Goal: Transaction & Acquisition: Download file/media

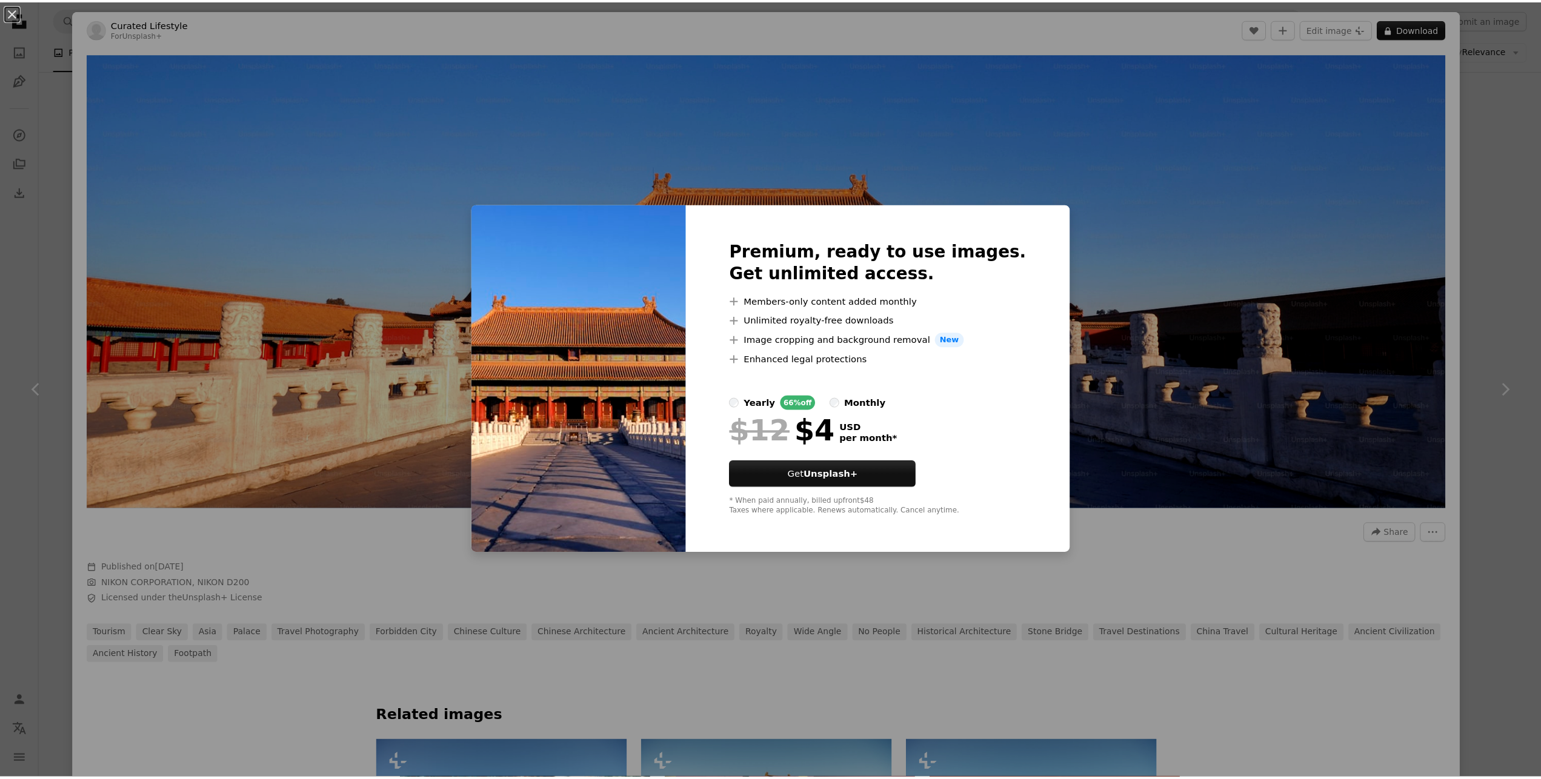
scroll to position [4120, 0]
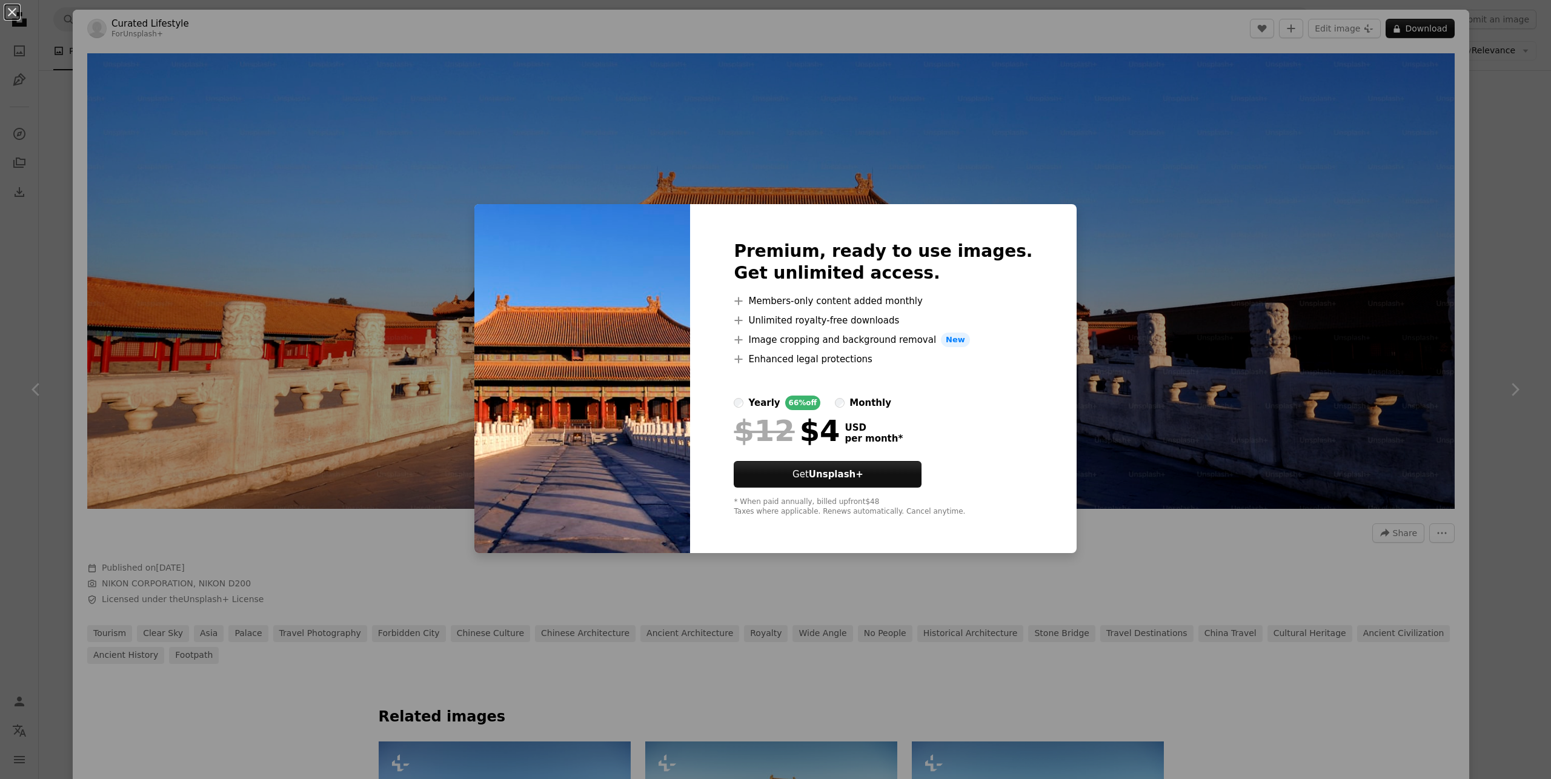
click at [1187, 517] on div "An X shape Premium, ready to use images. Get unlimited access. A plus sign Memb…" at bounding box center [775, 389] width 1551 height 779
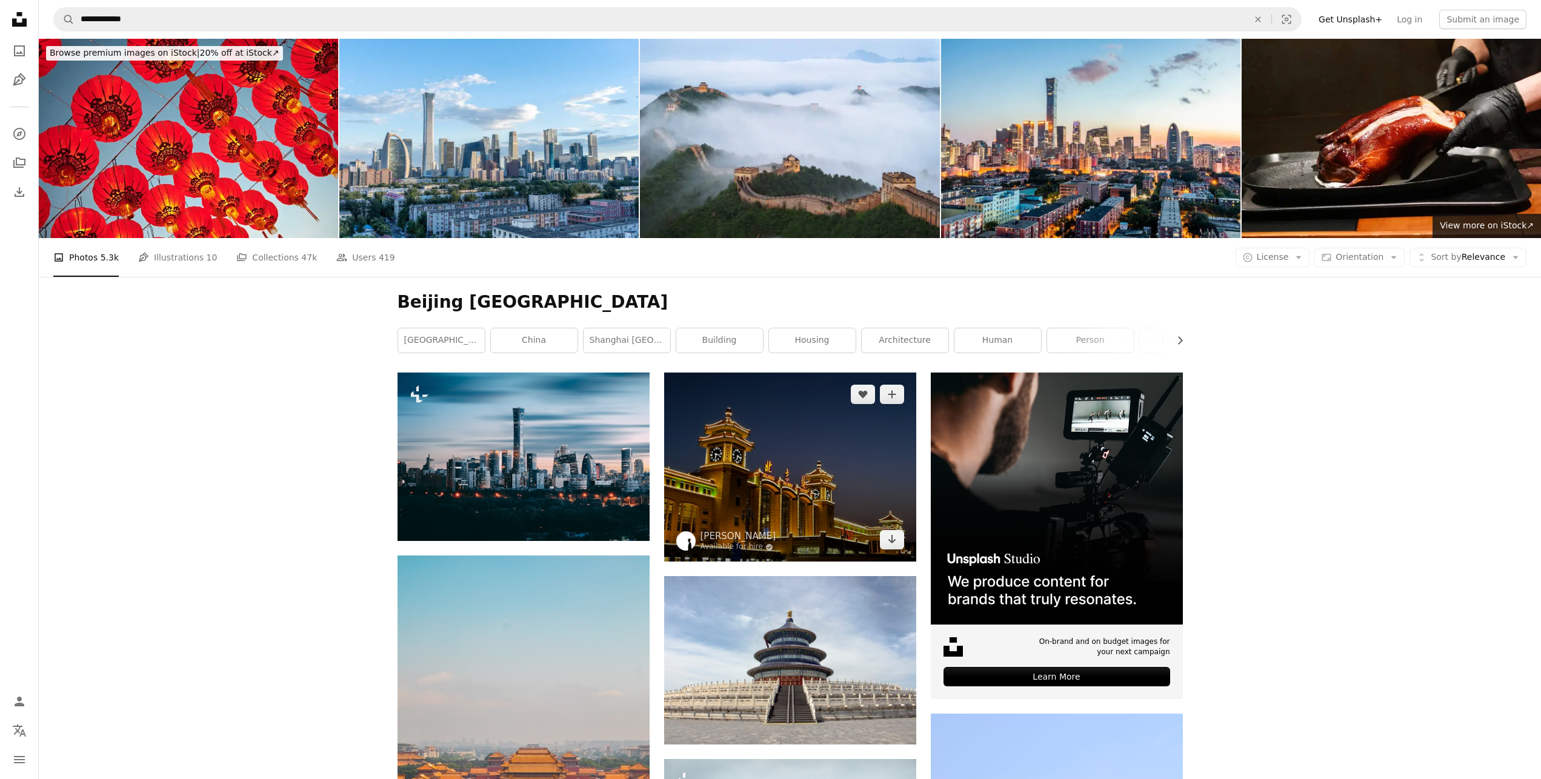
click at [825, 470] on img at bounding box center [790, 467] width 252 height 189
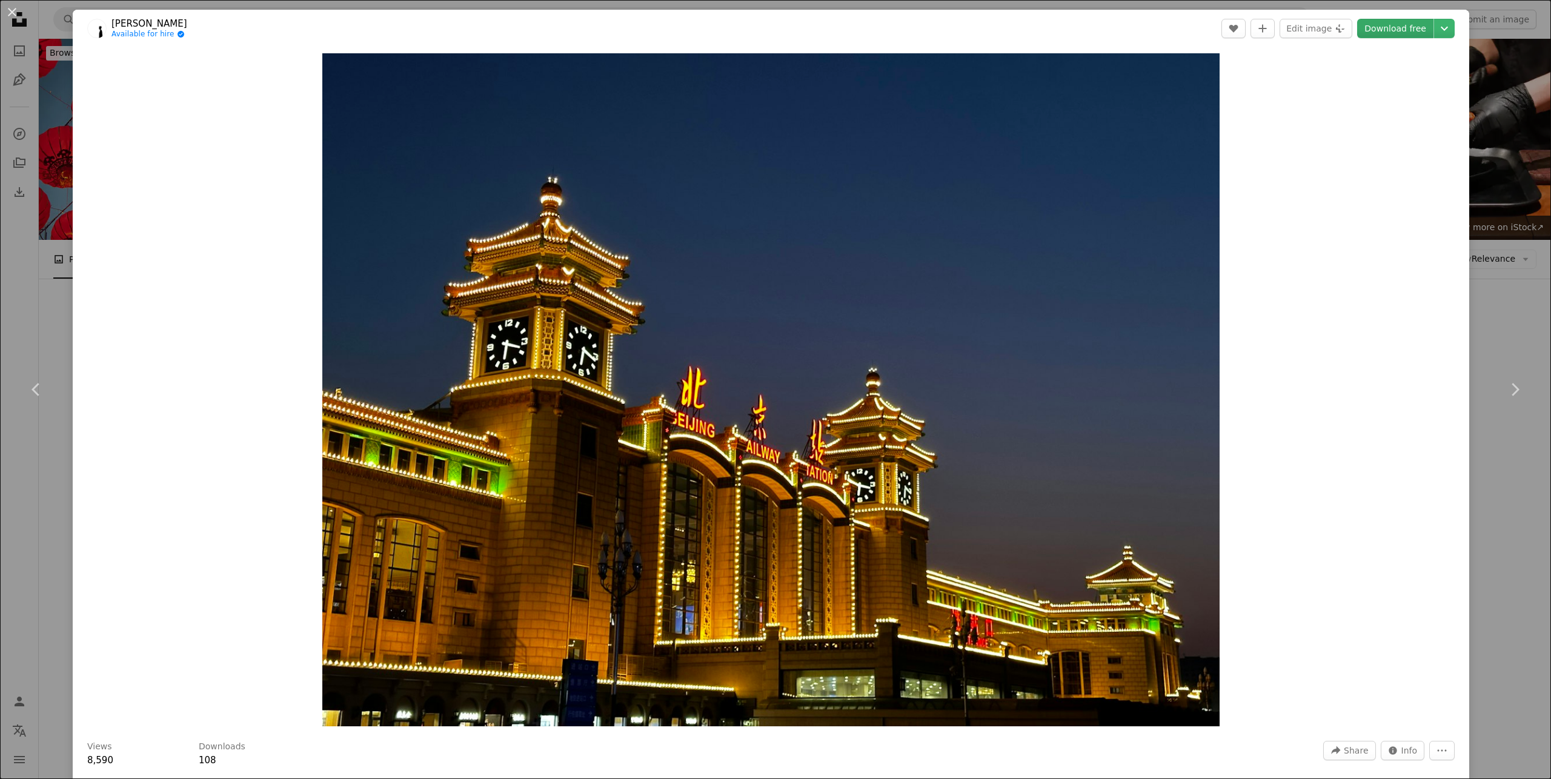
click at [1386, 29] on link "Download free" at bounding box center [1395, 28] width 76 height 19
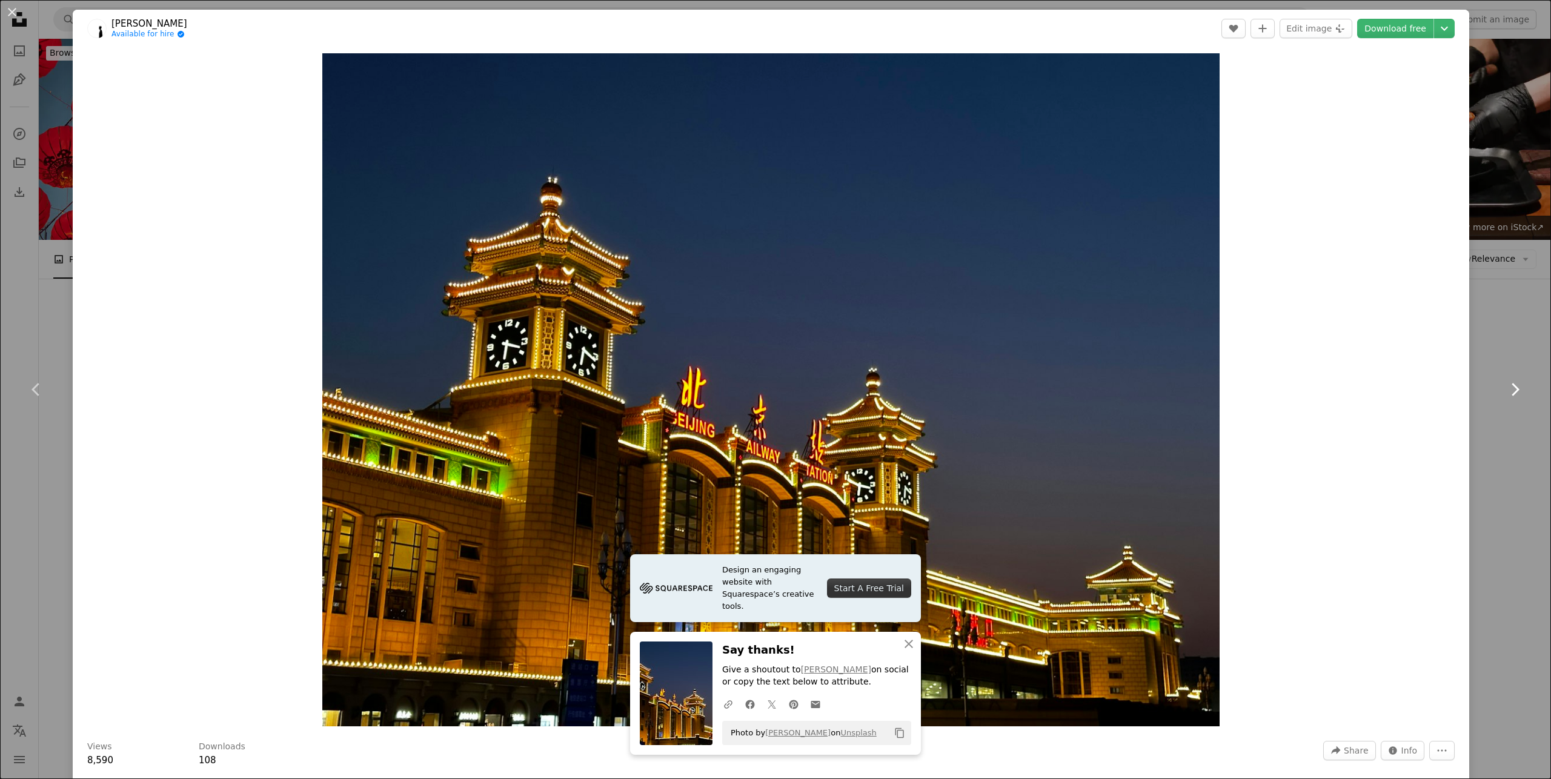
click at [1494, 333] on link "Chevron right" at bounding box center [1514, 389] width 73 height 116
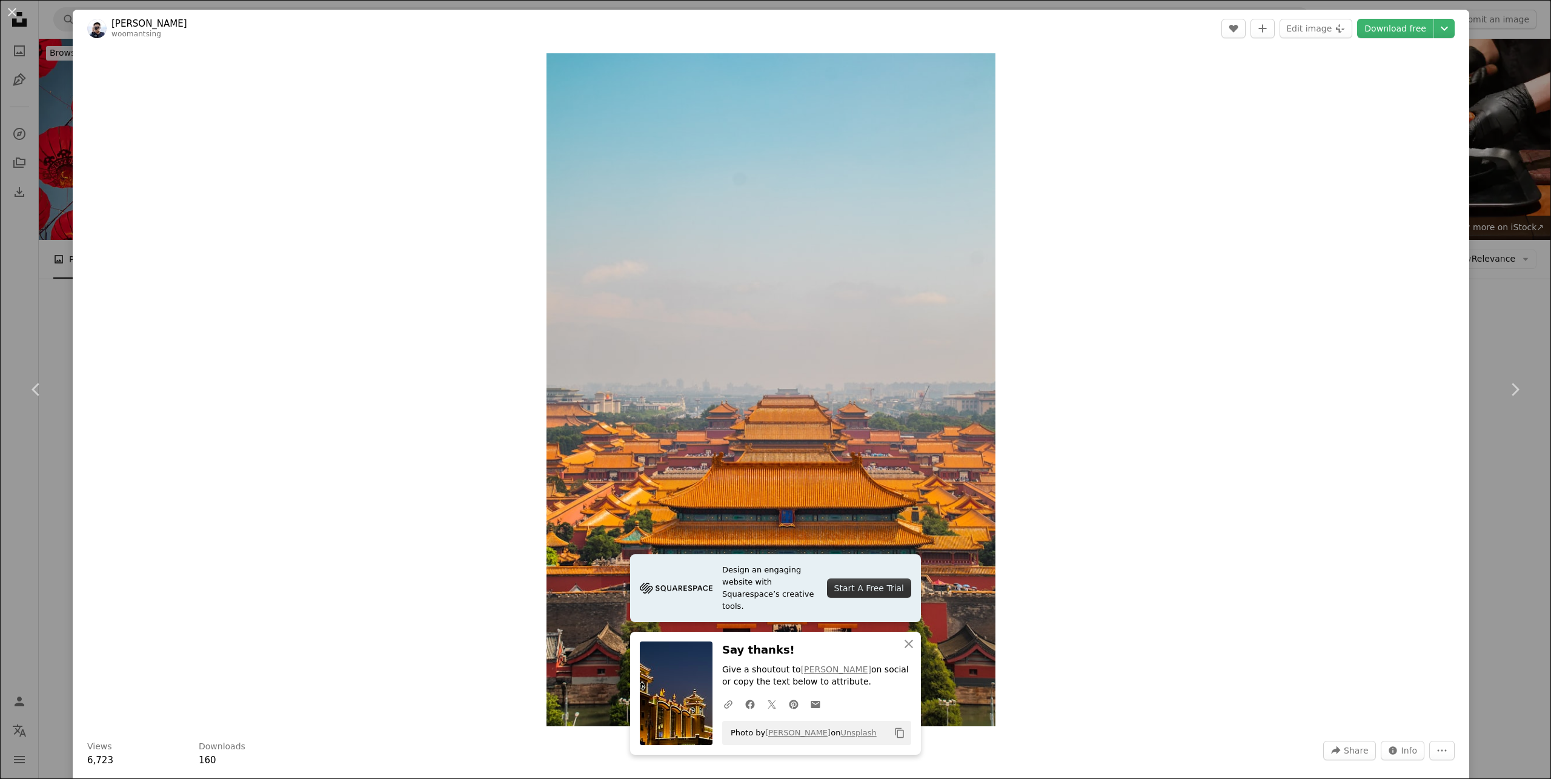
click at [47, 16] on div "An X shape Chevron left Chevron right [PERSON_NAME] woomantsing A heart A plus …" at bounding box center [775, 389] width 1551 height 779
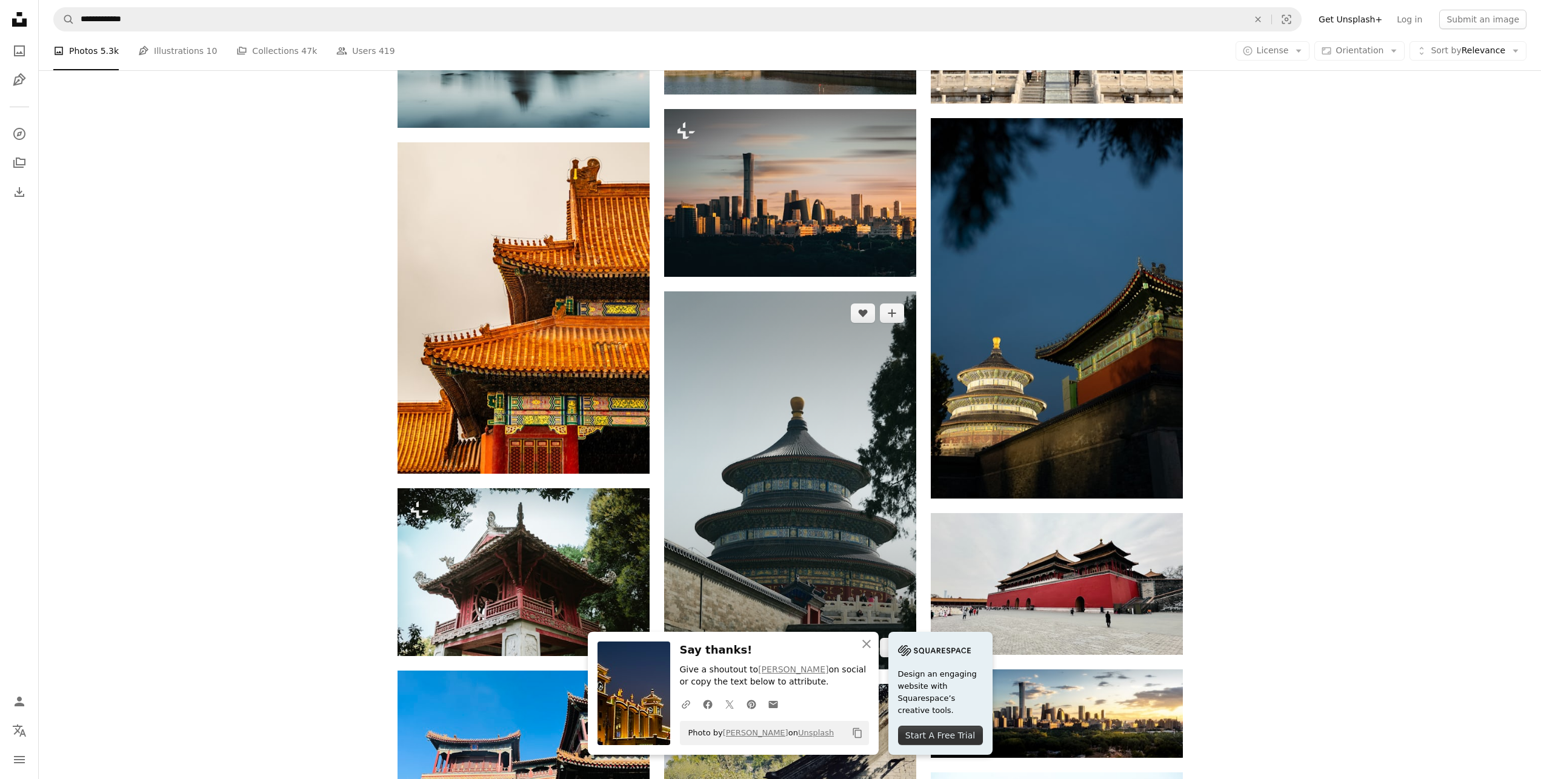
scroll to position [1151, 0]
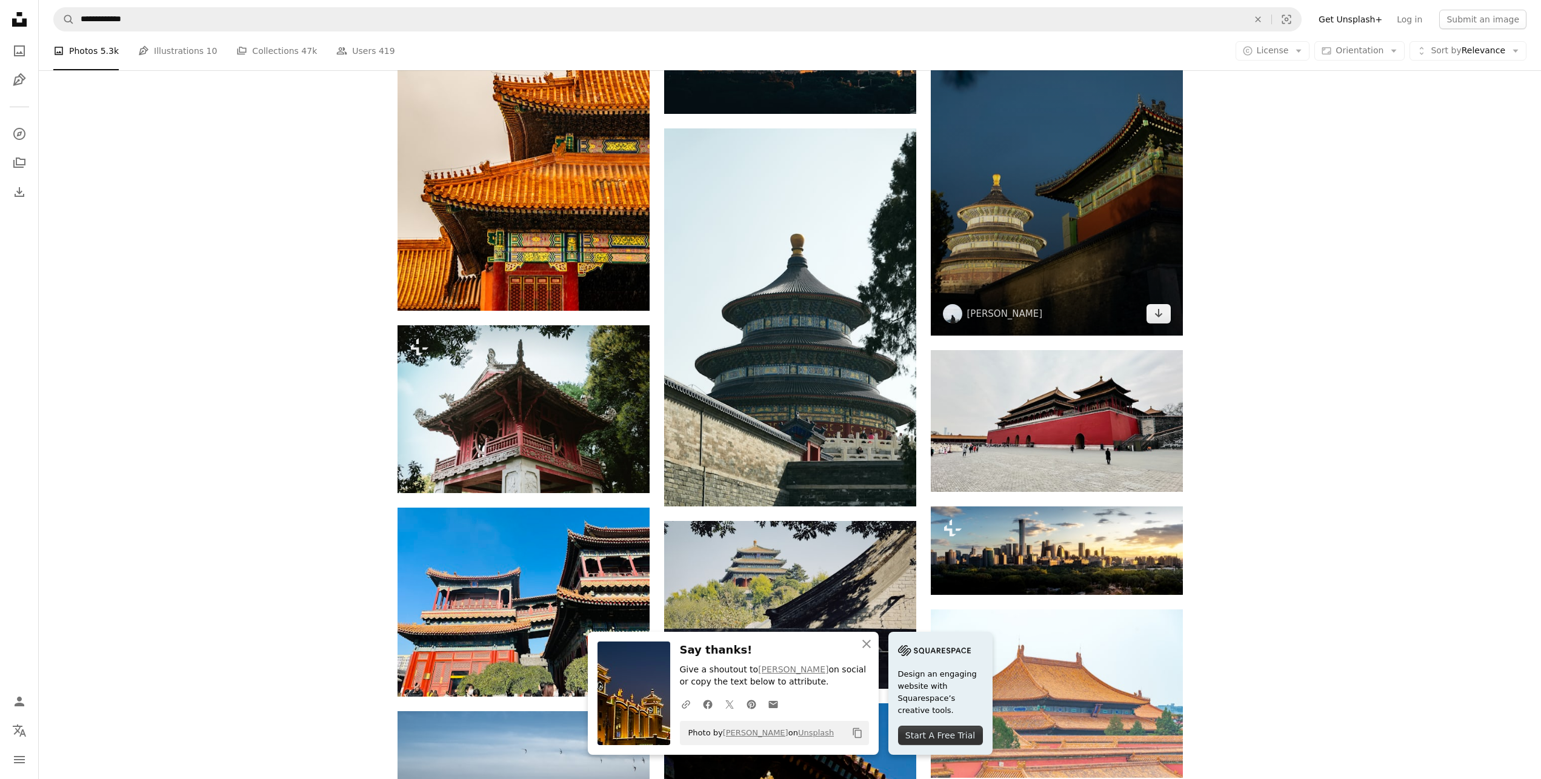
click at [1065, 198] on img at bounding box center [1057, 145] width 252 height 381
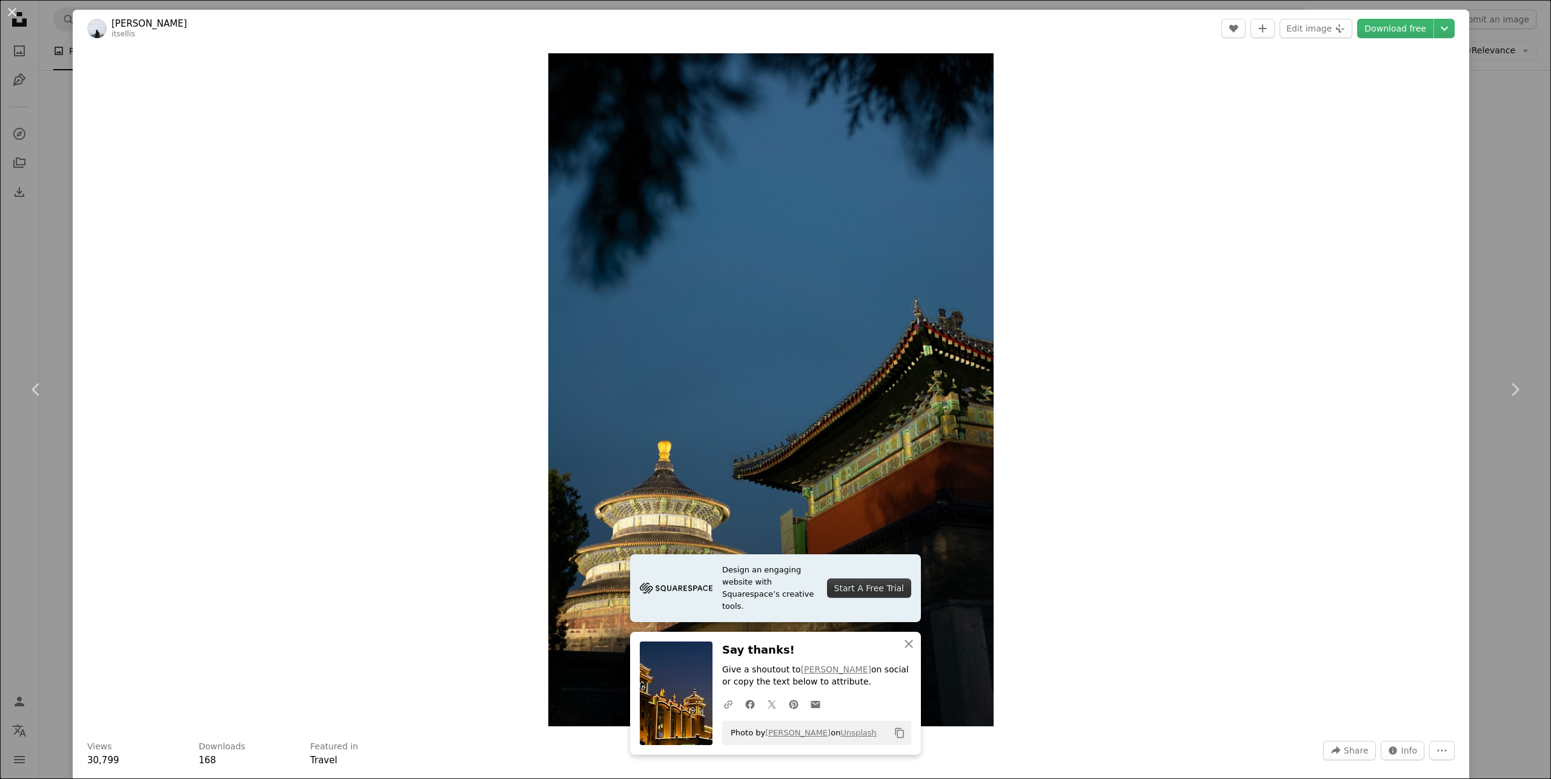
click at [59, 111] on div "An X shape Chevron left Chevron right [PERSON_NAME] itsellis A heart A plus sig…" at bounding box center [775, 389] width 1551 height 779
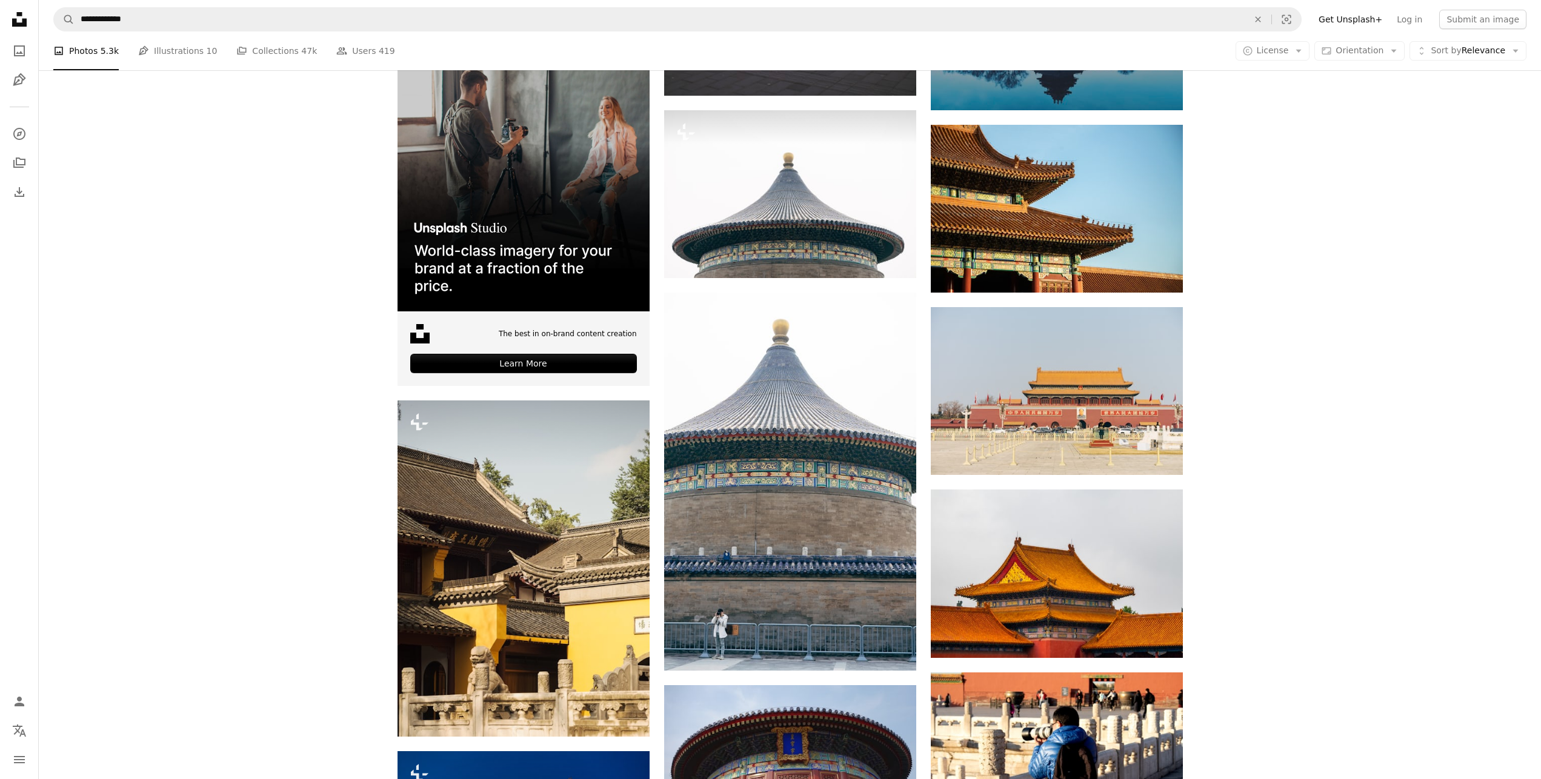
scroll to position [2363, 0]
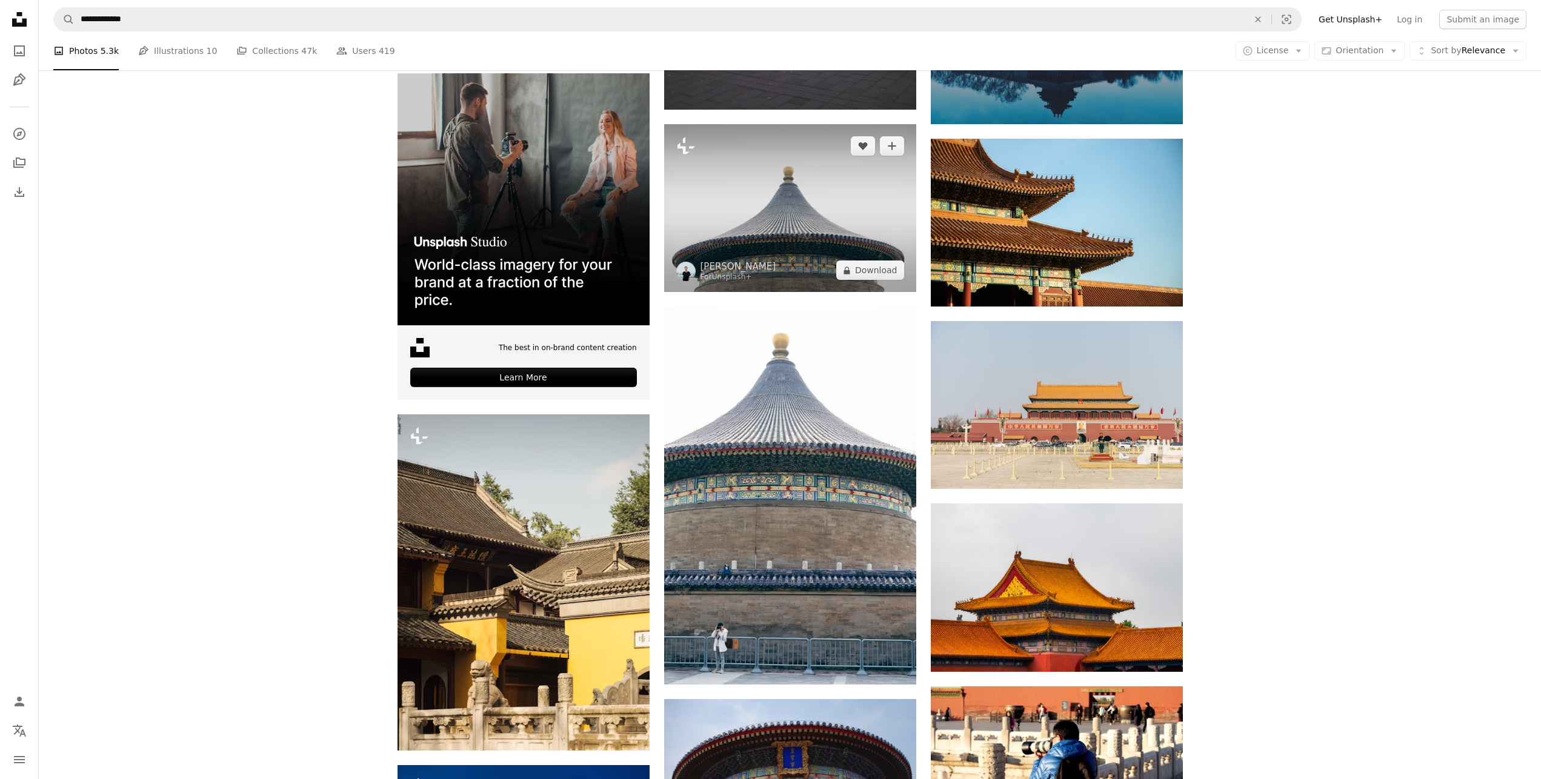
click at [738, 231] on img at bounding box center [790, 208] width 252 height 168
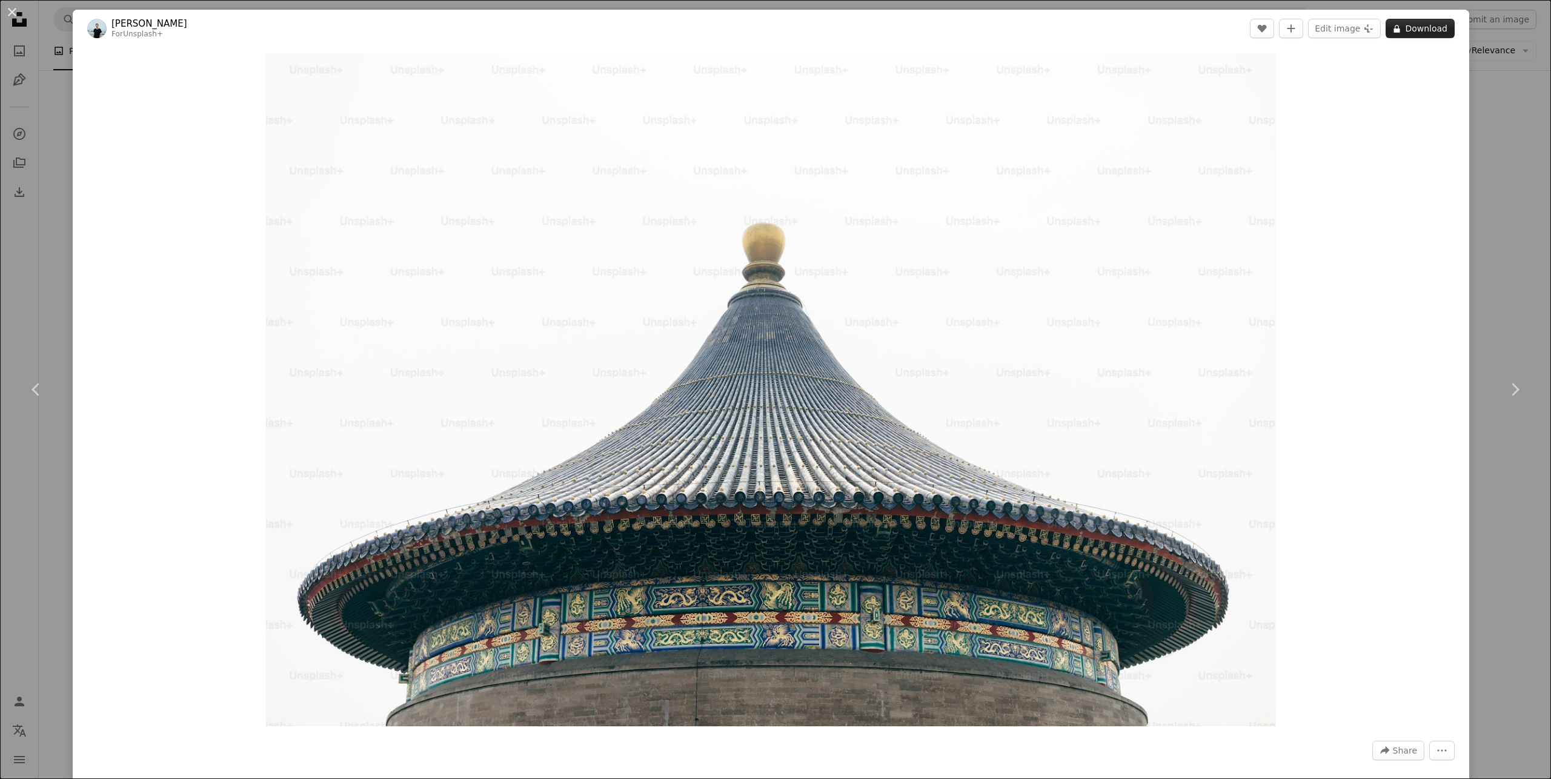
click at [1418, 30] on button "A lock Download" at bounding box center [1420, 28] width 69 height 19
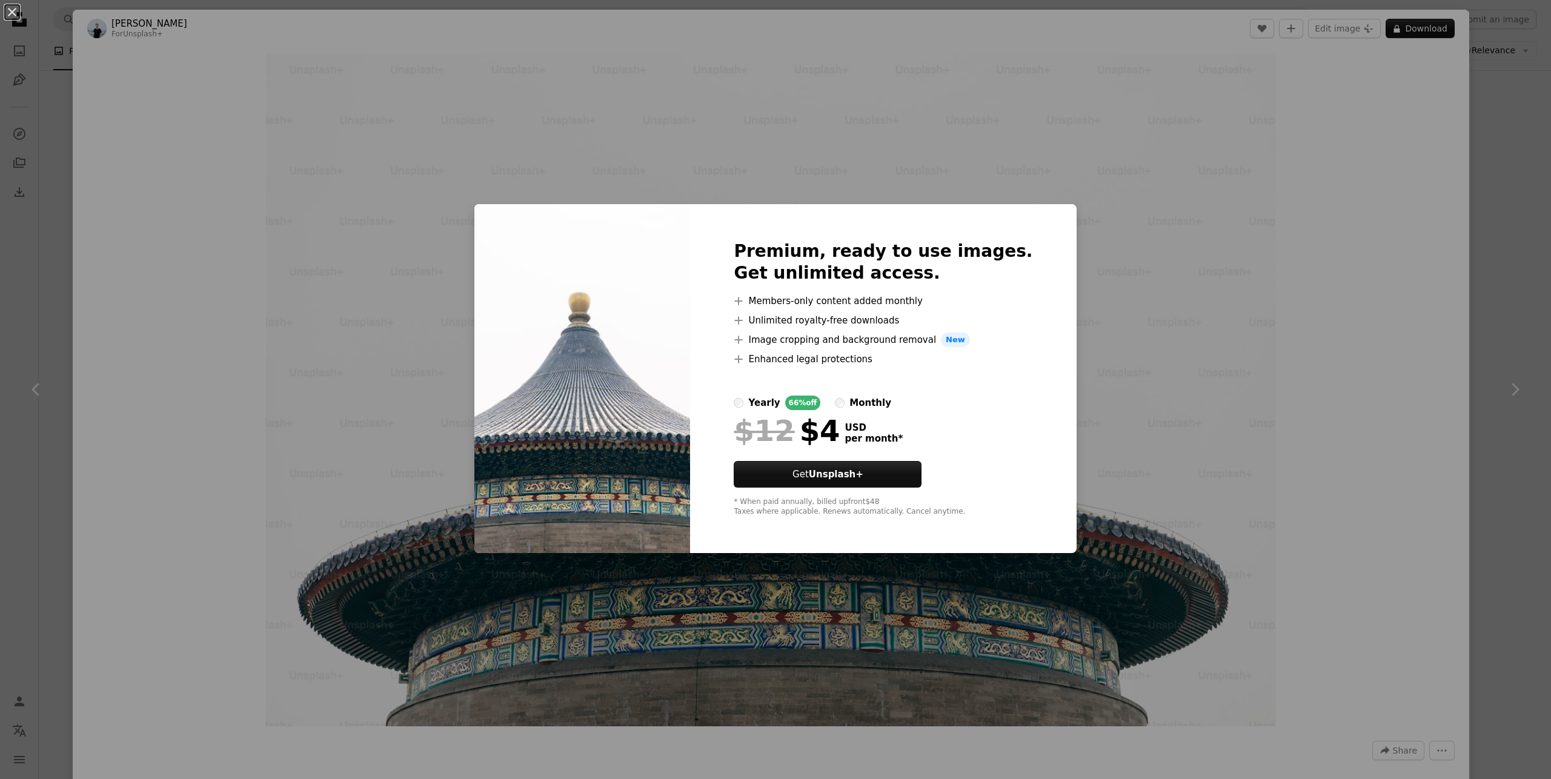
click at [1449, 219] on div "An X shape Premium, ready to use images. Get unlimited access. A plus sign Memb…" at bounding box center [775, 389] width 1551 height 779
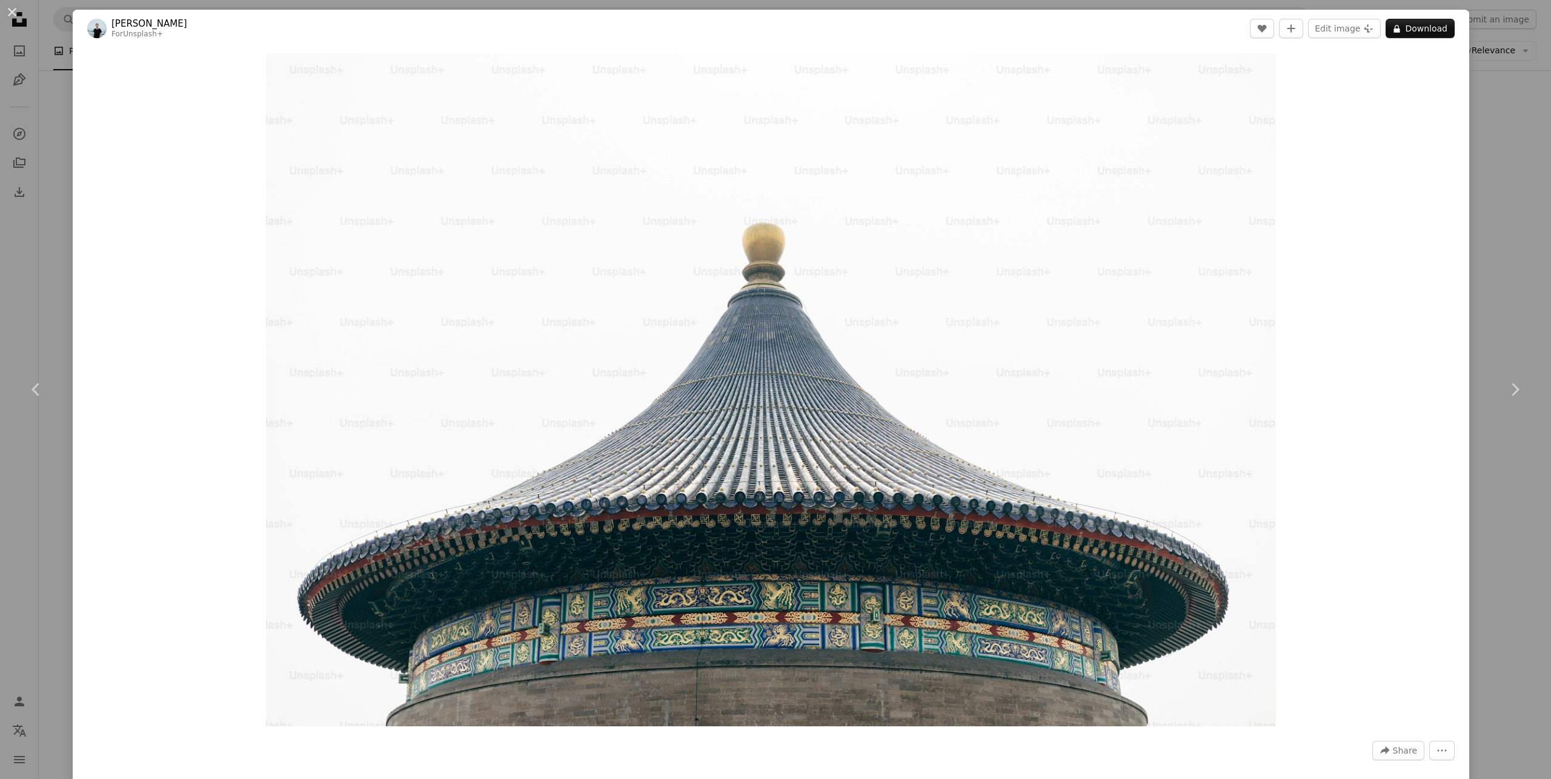
click at [59, 88] on div "An X shape Chevron left Chevron right [PERSON_NAME] For Unsplash+ A heart A plu…" at bounding box center [775, 389] width 1551 height 779
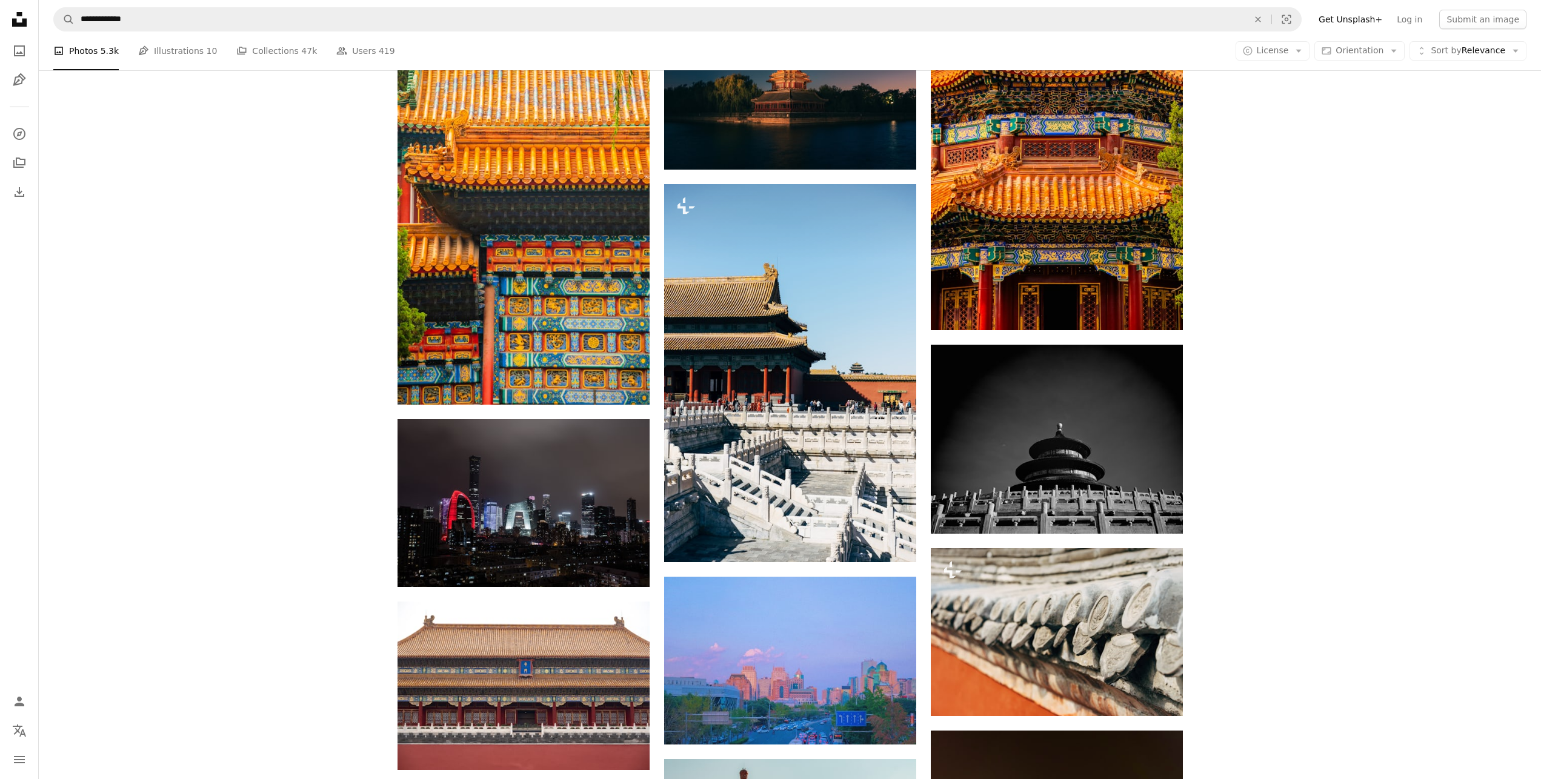
scroll to position [4847, 0]
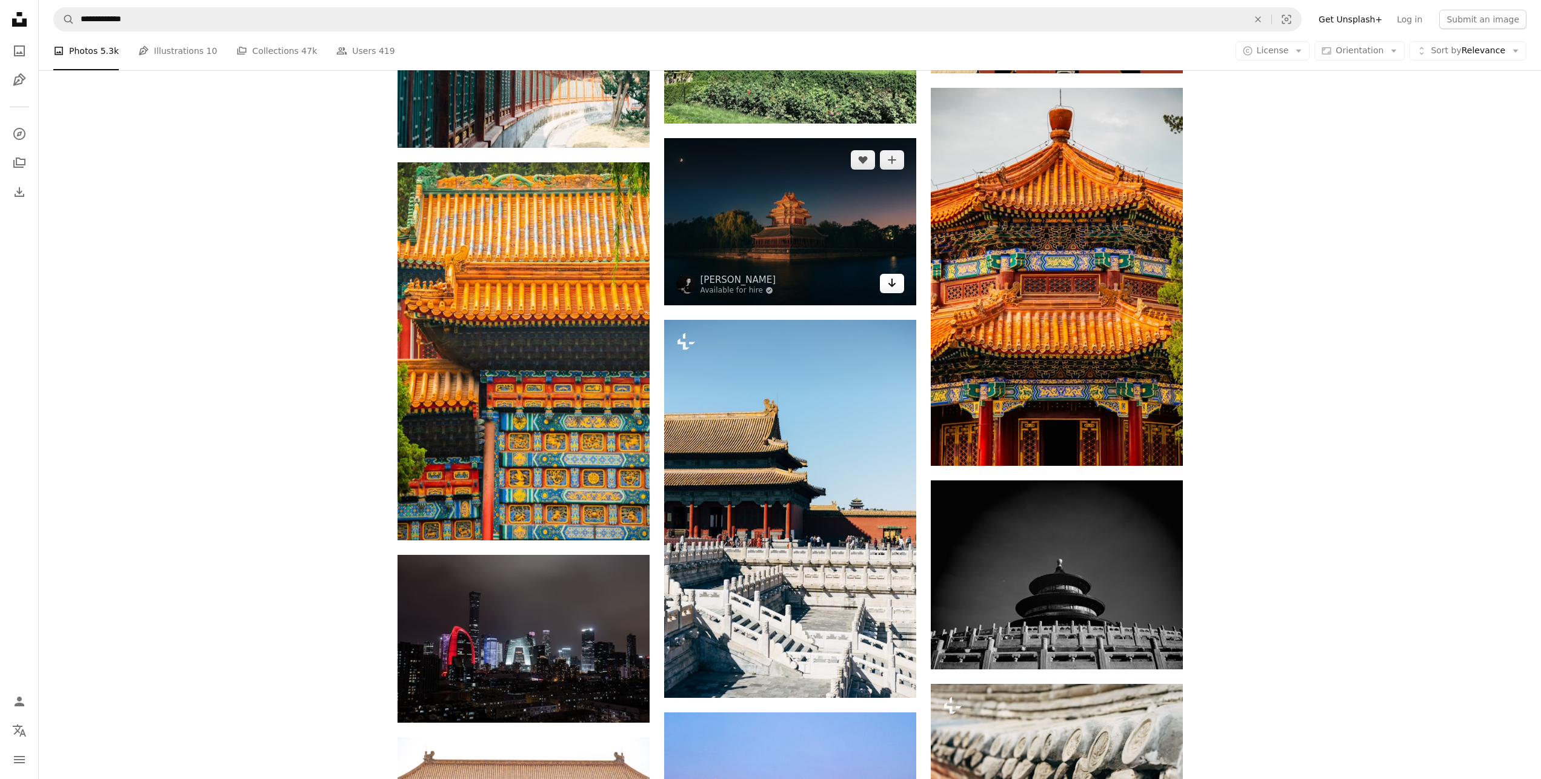
click at [891, 286] on icon "Download" at bounding box center [892, 283] width 8 height 8
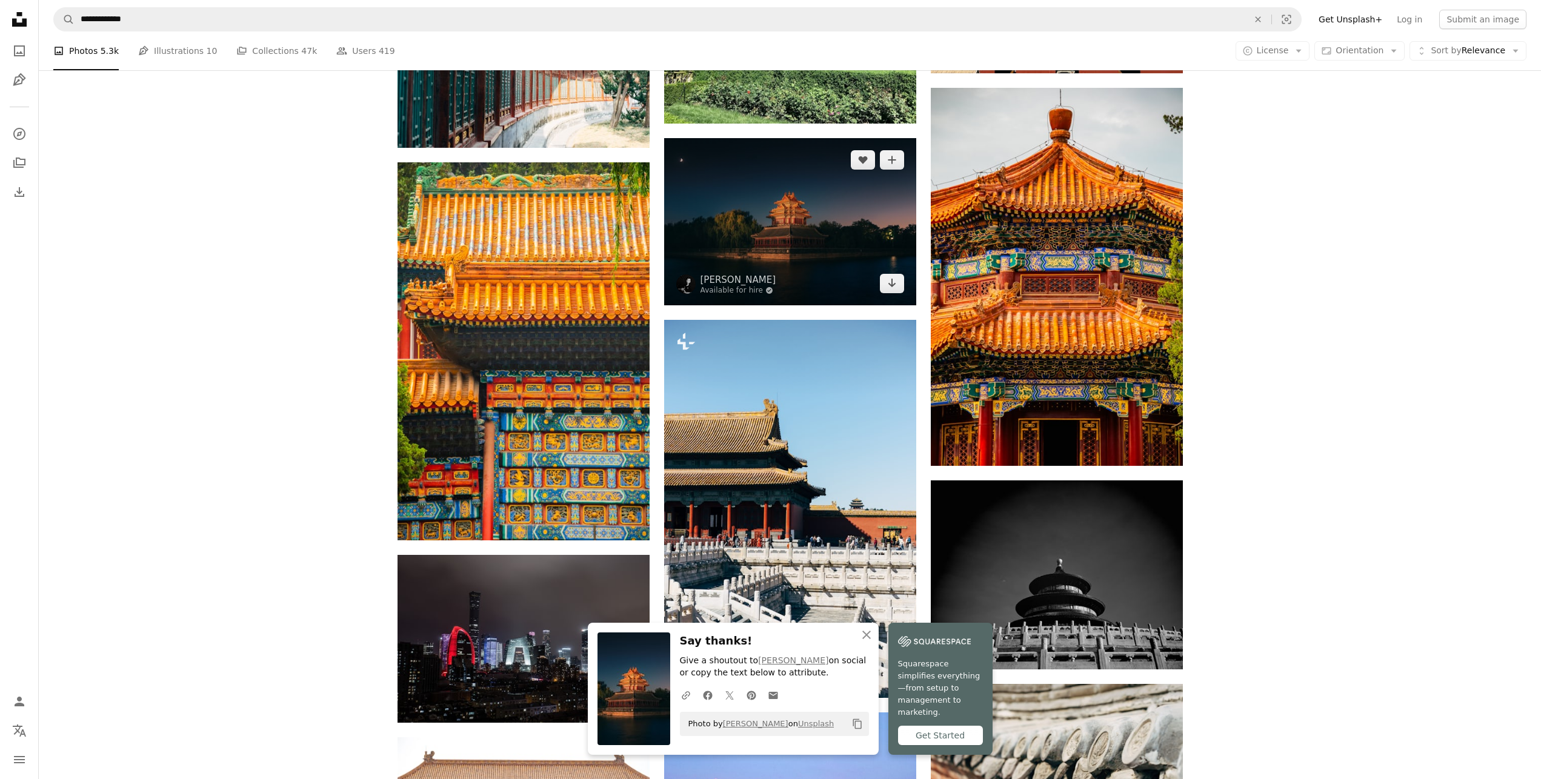
click at [809, 247] on img at bounding box center [790, 221] width 252 height 167
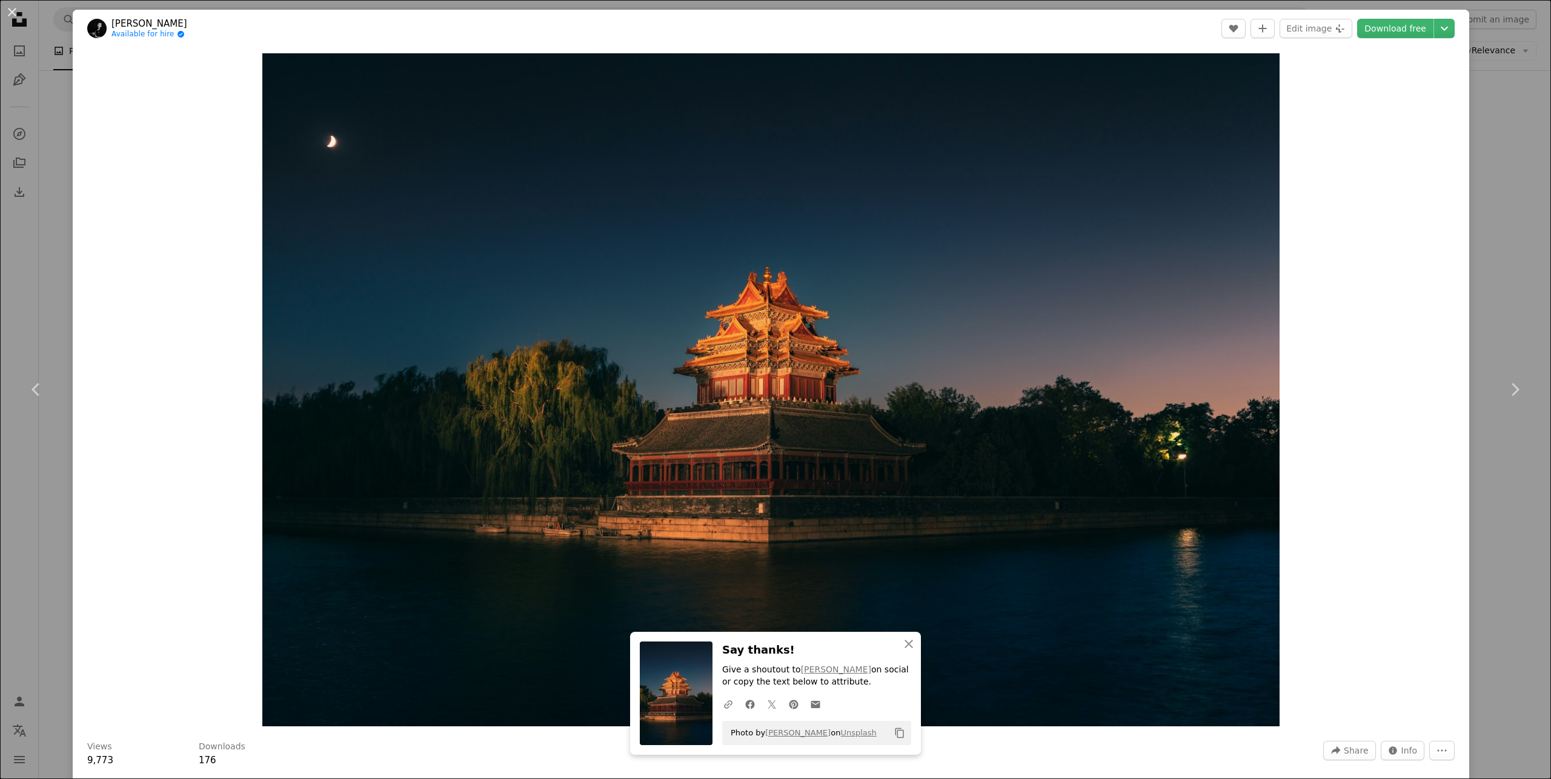
click at [1504, 99] on div "An X shape Chevron left Chevron right [PERSON_NAME] Available for hire A checkm…" at bounding box center [775, 389] width 1551 height 779
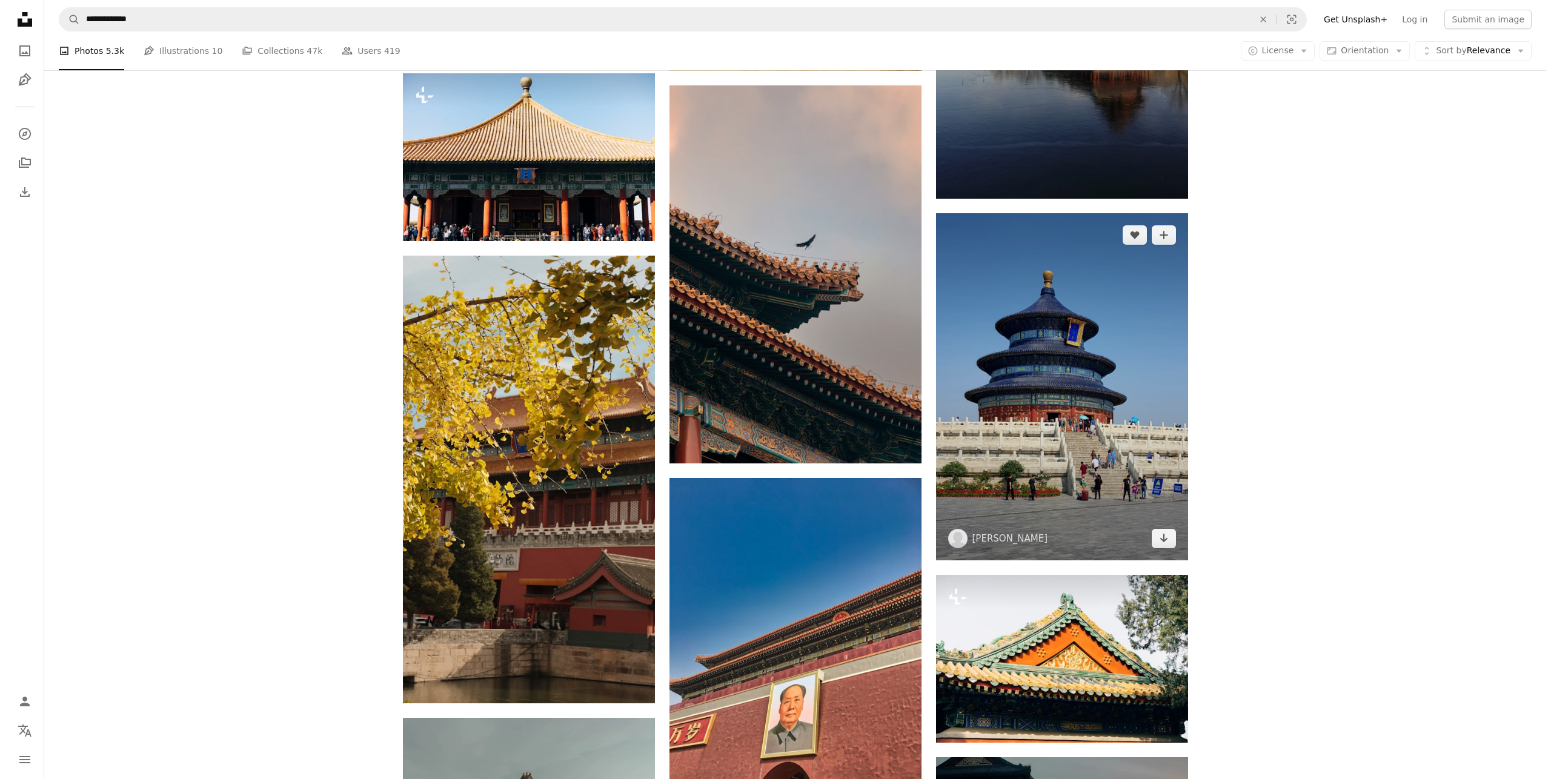
scroll to position [6847, 0]
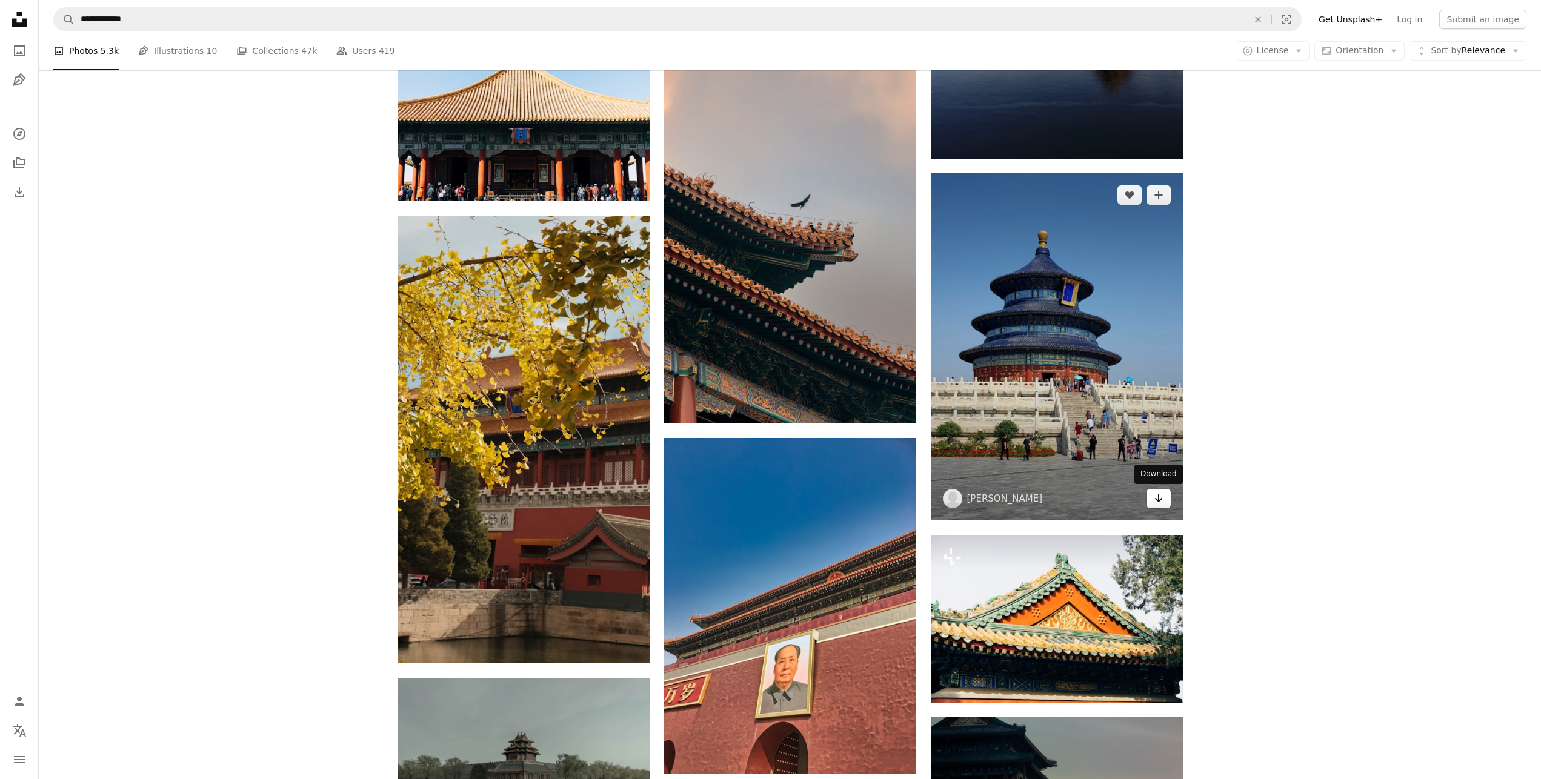
click at [1159, 499] on icon "Download" at bounding box center [1158, 498] width 8 height 8
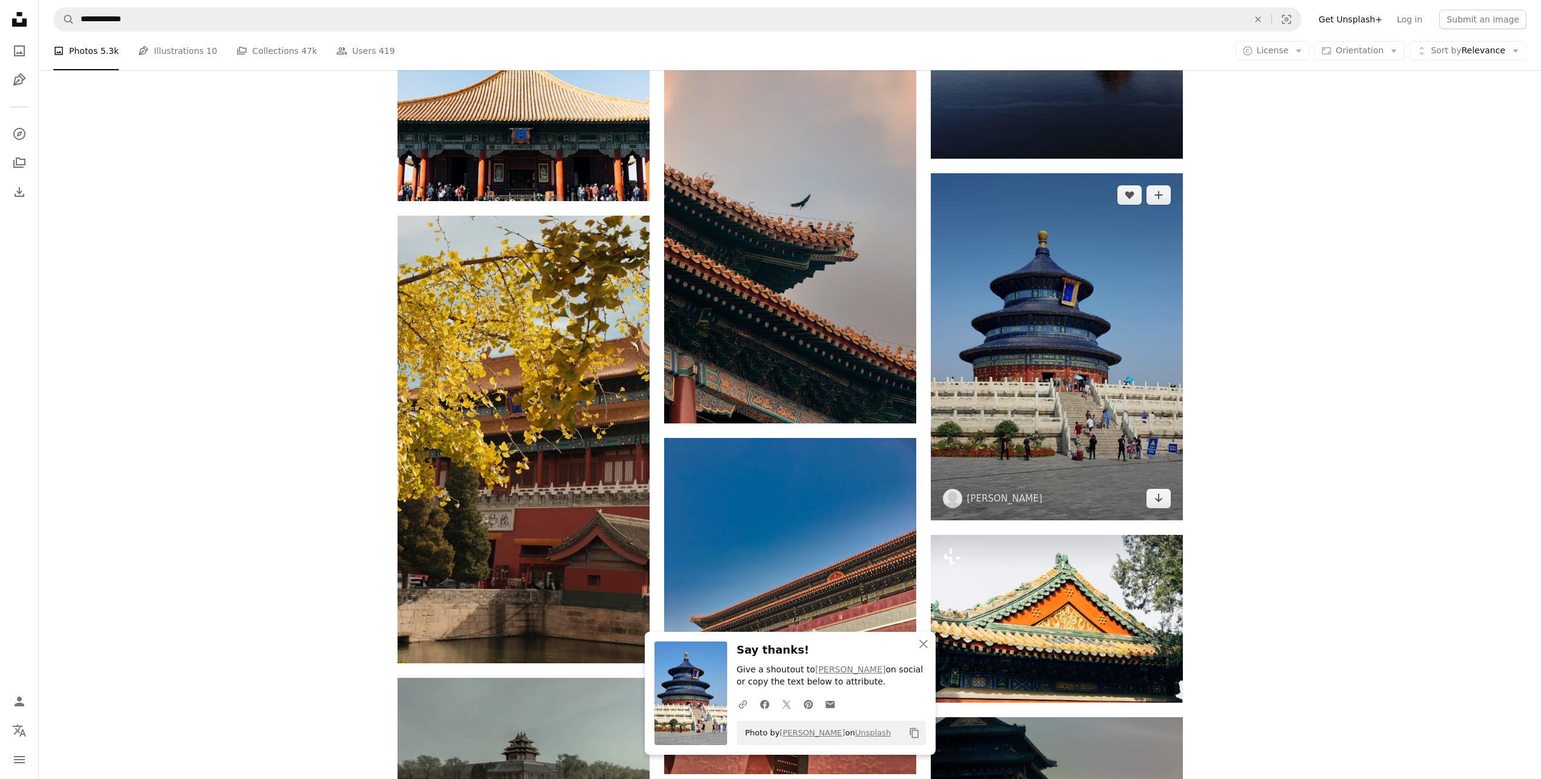
click at [1086, 368] on img at bounding box center [1057, 346] width 252 height 347
